Goal: Check status: Check status

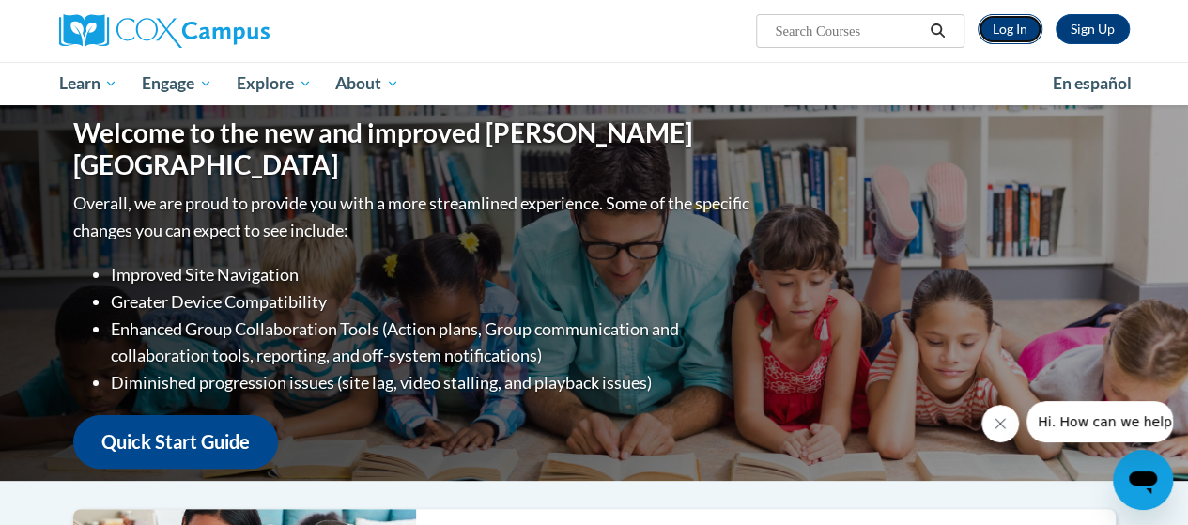
click at [1009, 25] on link "Log In" at bounding box center [1010, 29] width 65 height 30
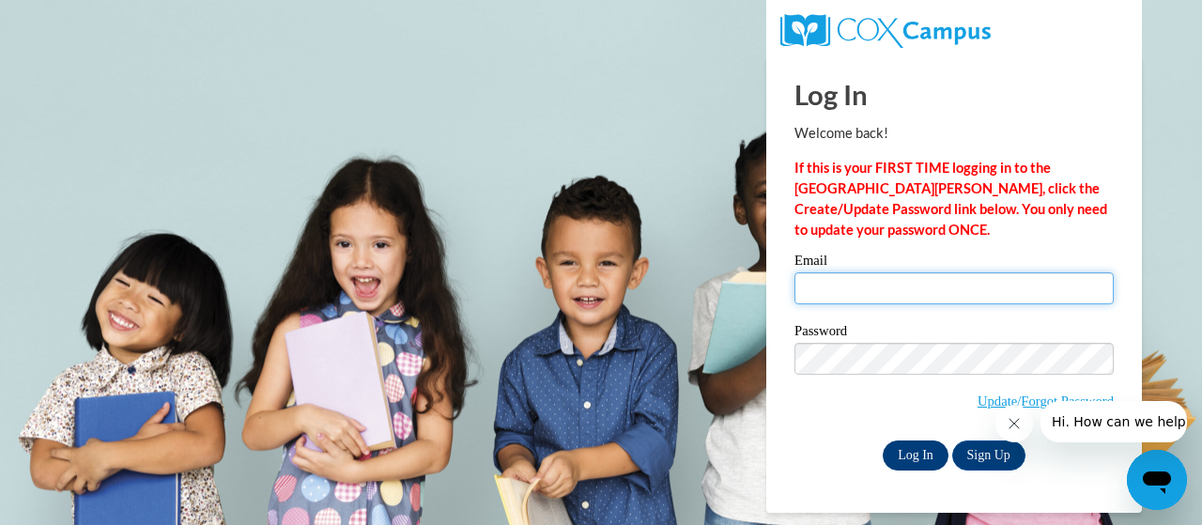
type input "dwlngcrs@gmail.com"
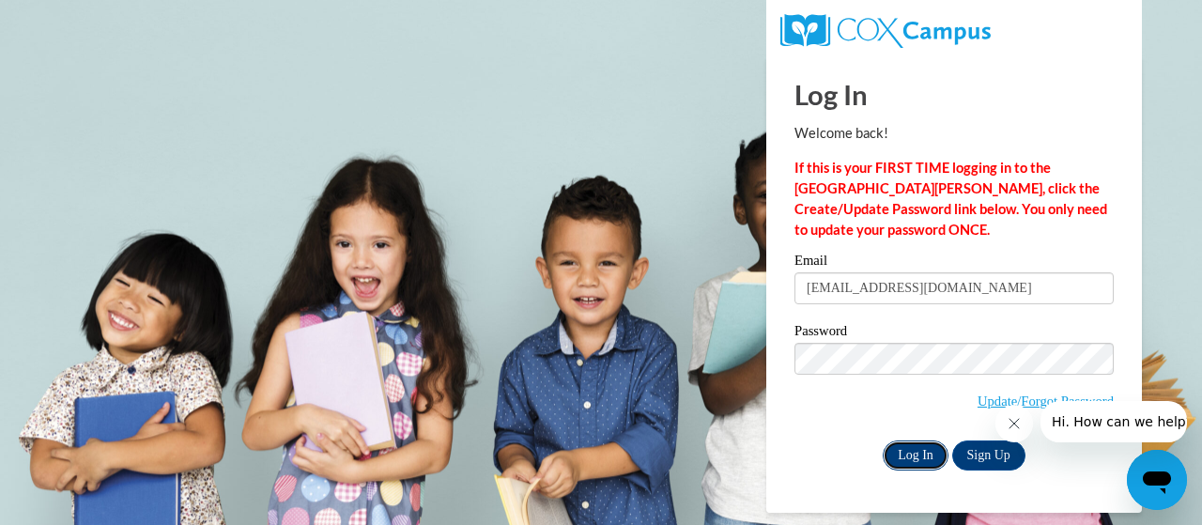
click at [917, 453] on input "Log In" at bounding box center [916, 456] width 66 height 30
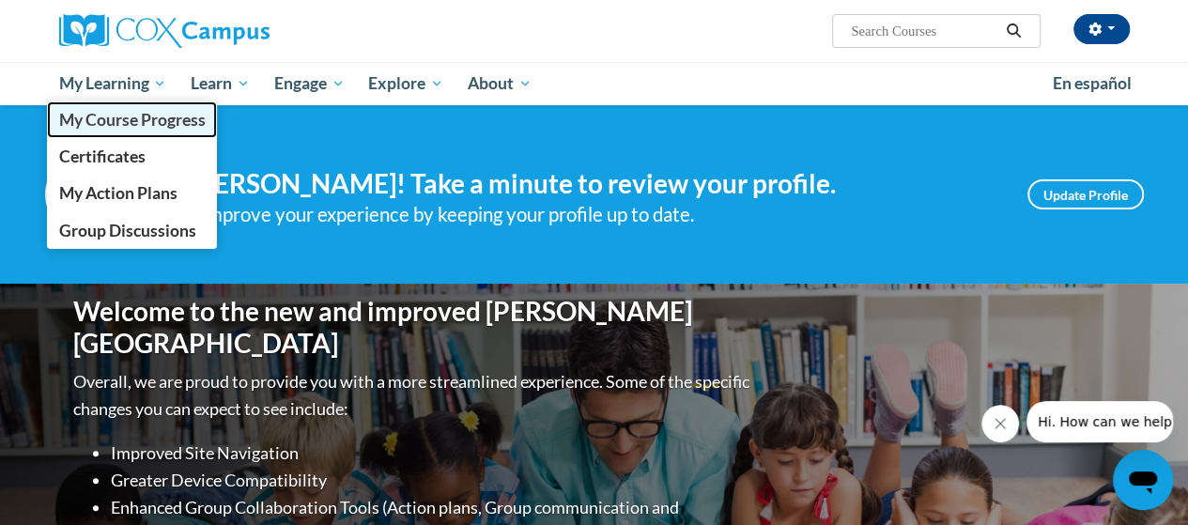
click at [107, 121] on span "My Course Progress" at bounding box center [131, 120] width 147 height 20
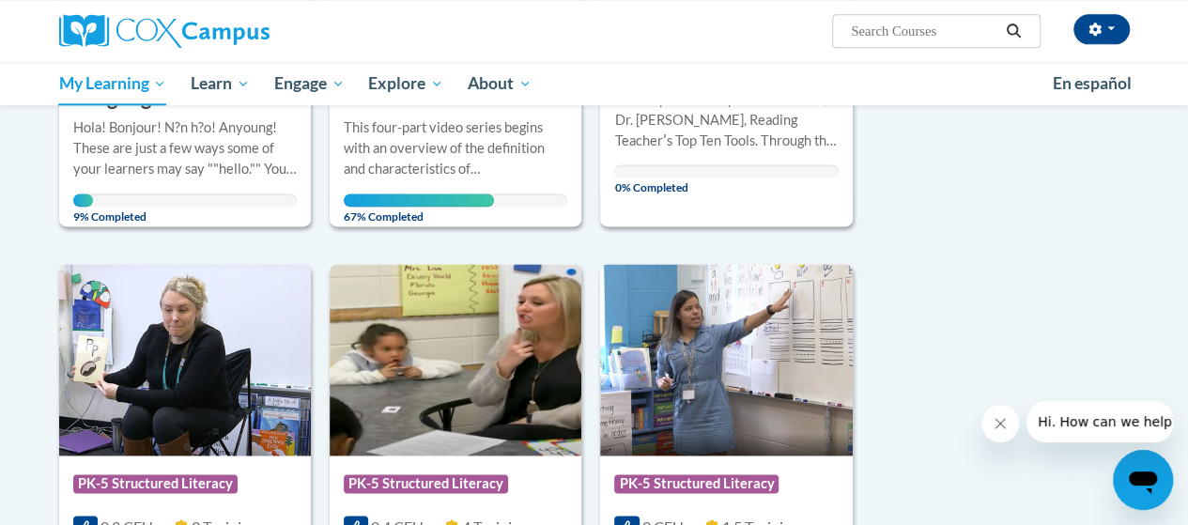
scroll to position [1221, 0]
